Goal: Check status: Check status

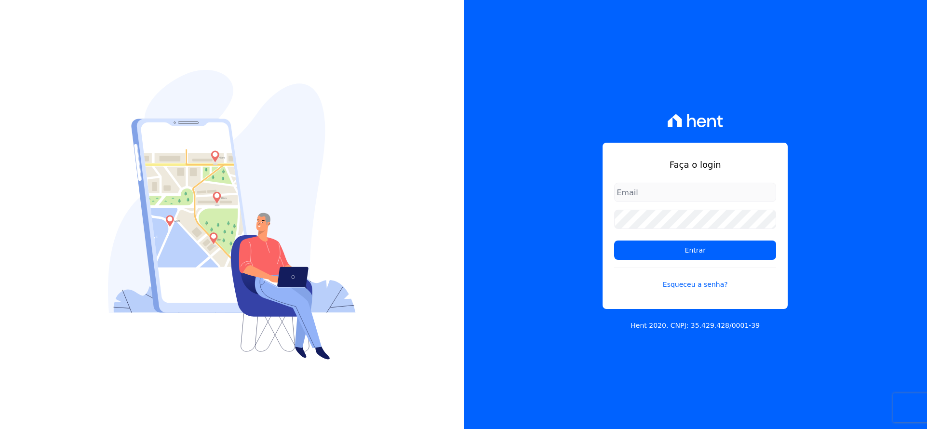
click at [635, 192] on input "email" at bounding box center [695, 192] width 162 height 19
type input "vellosoadm@gmail.com"
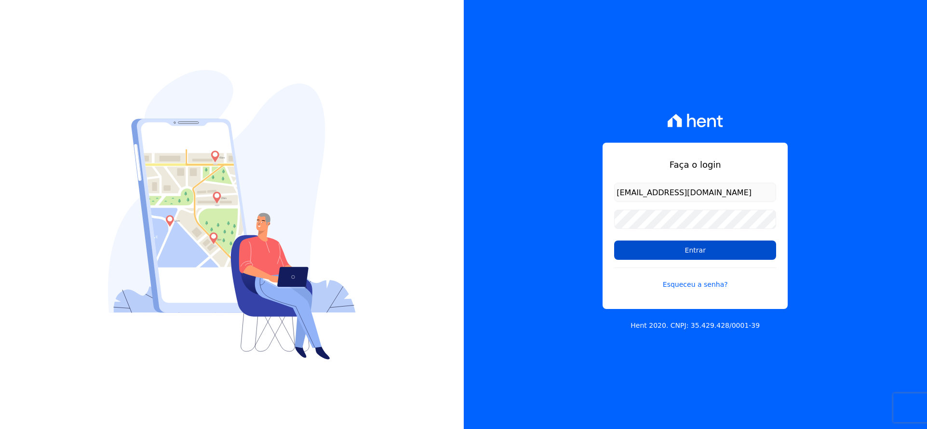
click at [672, 254] on input "Entrar" at bounding box center [695, 250] width 162 height 19
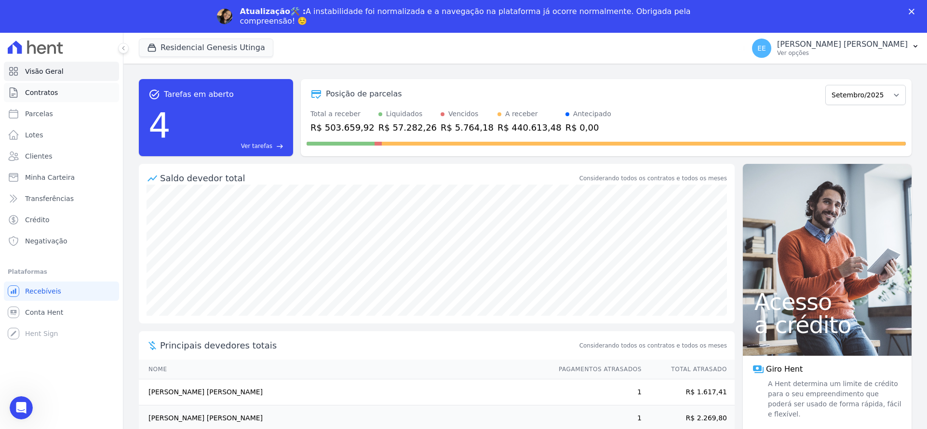
click at [51, 97] on link "Contratos" at bounding box center [61, 92] width 115 height 19
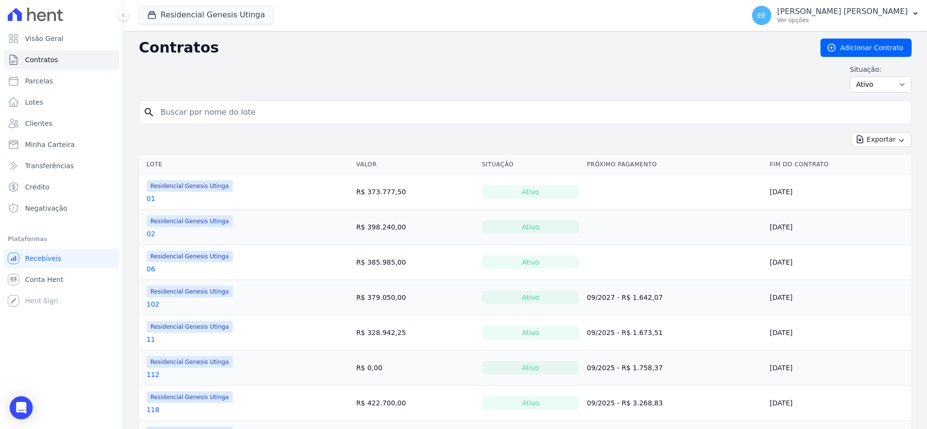
click at [176, 108] on input "search" at bounding box center [531, 112] width 753 height 19
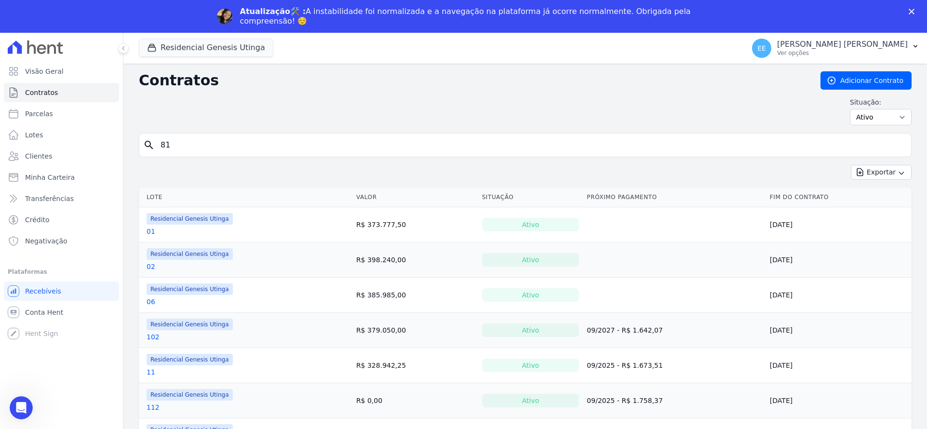
type input "81"
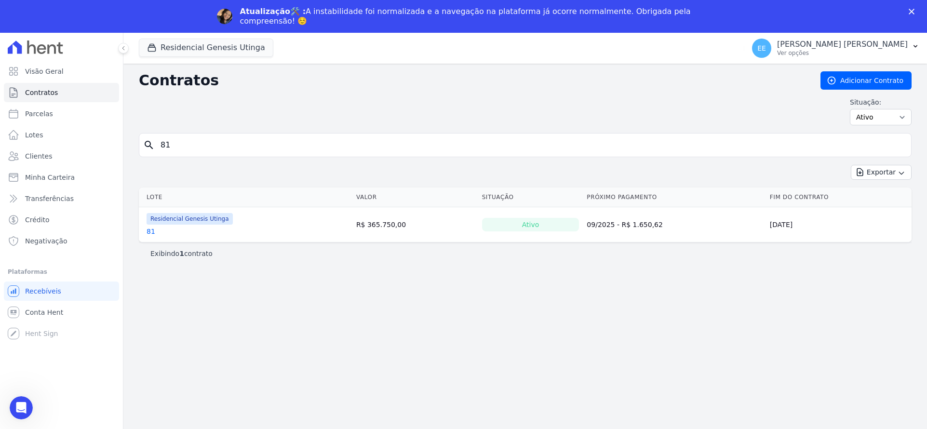
click at [148, 230] on link "81" at bounding box center [151, 232] width 9 height 10
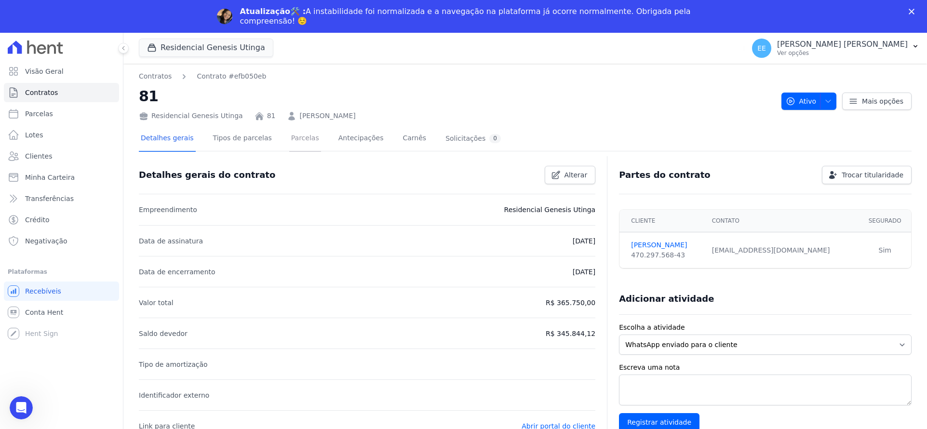
click at [293, 144] on link "Parcelas" at bounding box center [305, 139] width 32 height 26
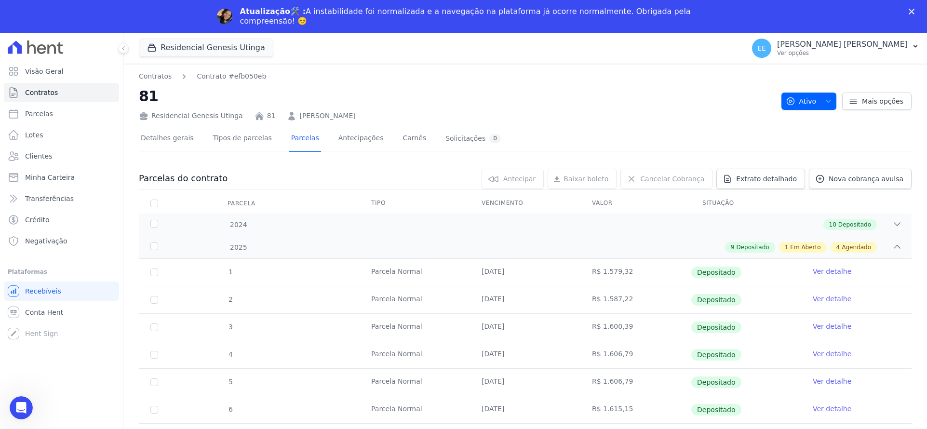
drag, startPoint x: 579, startPoint y: 129, endPoint x: 274, endPoint y: -24, distance: 341.2
click at [274, 0] on html "Visão Geral Contratos [GEOGRAPHIC_DATA] Lotes Clientes Minha Carteira Transferê…" at bounding box center [463, 231] width 927 height 462
click at [580, 96] on h2 "81" at bounding box center [456, 96] width 635 height 22
click at [542, 97] on h2 "81" at bounding box center [456, 96] width 635 height 22
click at [520, 105] on h2 "81" at bounding box center [456, 96] width 635 height 22
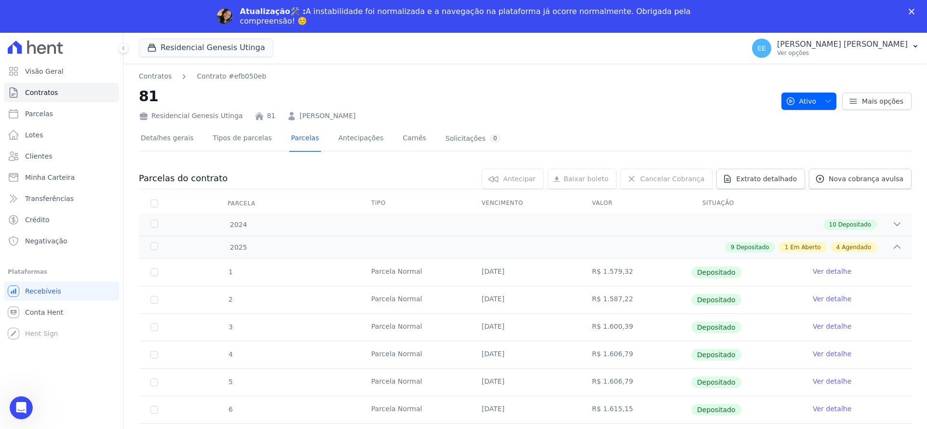
click at [512, 105] on h2 "81" at bounding box center [456, 96] width 635 height 22
click at [912, 11] on polygon "Fechar" at bounding box center [912, 12] width 6 height 6
